Goal: Task Accomplishment & Management: Manage account settings

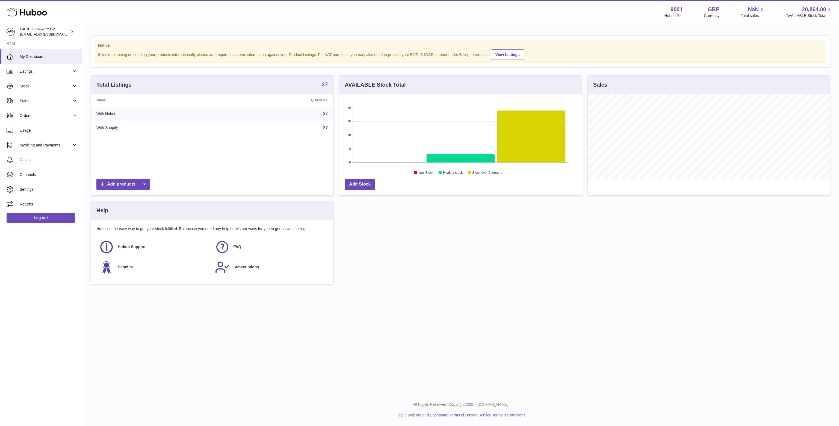
scroll to position [85, 242]
click at [27, 113] on span "Orders" at bounding box center [46, 115] width 52 height 5
click at [32, 132] on span "Orders" at bounding box center [49, 129] width 58 height 5
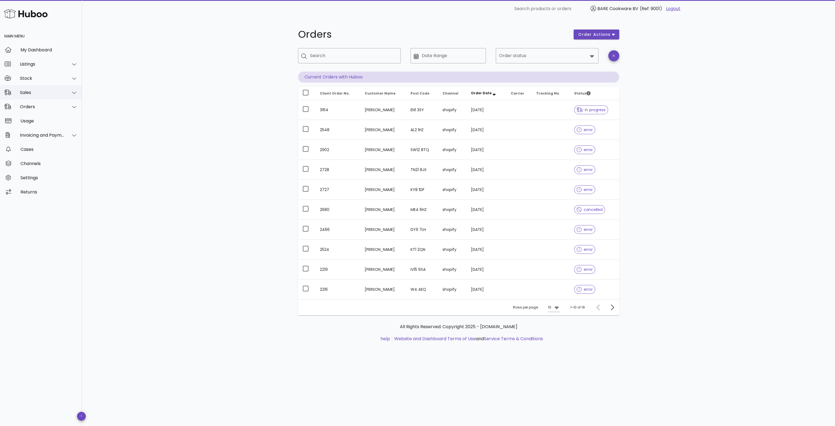
click at [53, 88] on div "Sales" at bounding box center [41, 92] width 82 height 14
click at [45, 100] on div "Sales" at bounding box center [49, 106] width 58 height 12
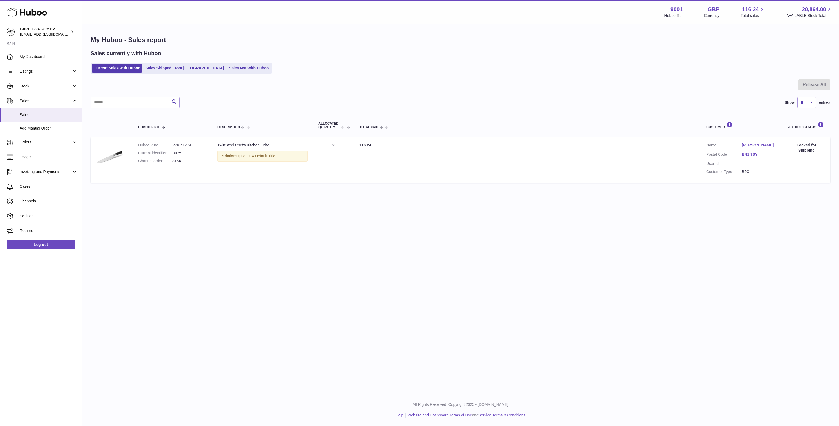
click at [502, 263] on div "Menu Huboo 9001 Huboo Ref GBP Currency 116.24 Total sales 20,864.00 AVAILABLE S…" at bounding box center [460, 197] width 757 height 394
drag, startPoint x: 227, startPoint y: 159, endPoint x: 324, endPoint y: 160, distance: 97.5
click at [323, 158] on tr "Huboo P no P-1041774 Current identifier B025 Channel order 3164 Description Twi…" at bounding box center [461, 159] width 740 height 45
click at [375, 215] on div "Menu Huboo 9001 Huboo Ref GBP Currency 116.24 Total sales 20,864.00 AVAILABLE S…" at bounding box center [460, 197] width 757 height 394
